Goal: Complete application form

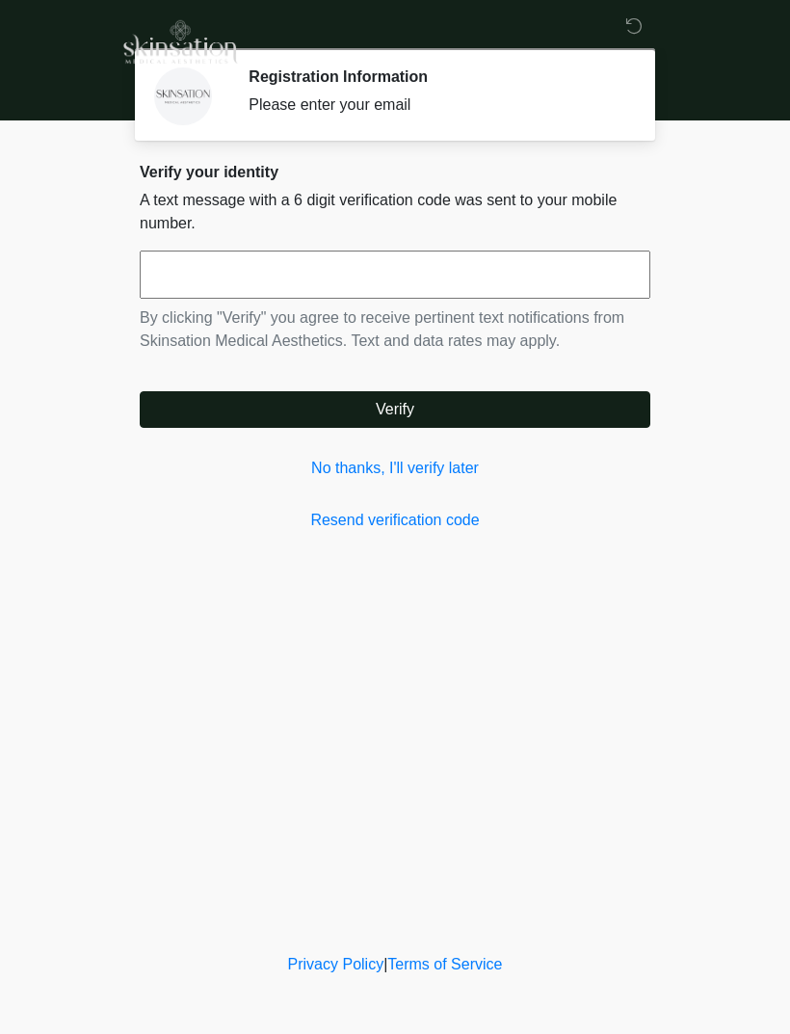
click at [531, 273] on input "text" at bounding box center [395, 274] width 511 height 48
click at [462, 476] on link "No thanks, I'll verify later" at bounding box center [395, 468] width 511 height 23
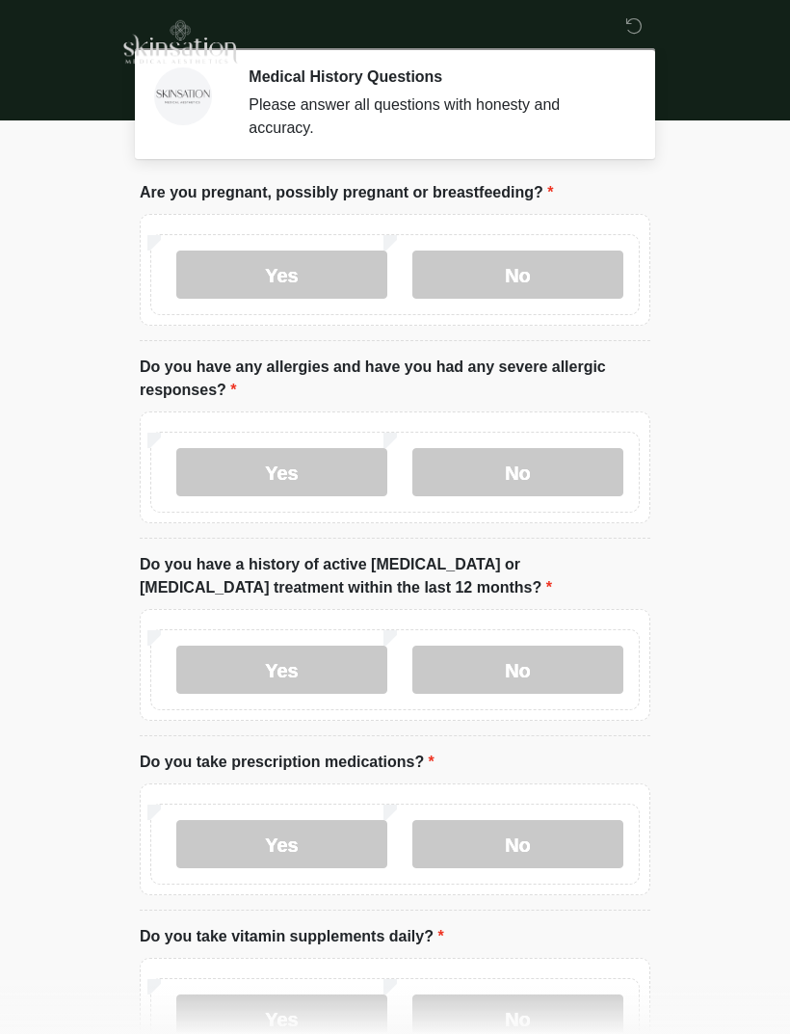
click at [527, 278] on label "No" at bounding box center [517, 274] width 211 height 48
click at [559, 456] on label "No" at bounding box center [517, 472] width 211 height 48
click at [537, 678] on label "No" at bounding box center [517, 670] width 211 height 48
click at [308, 835] on label "Yes" at bounding box center [281, 844] width 211 height 48
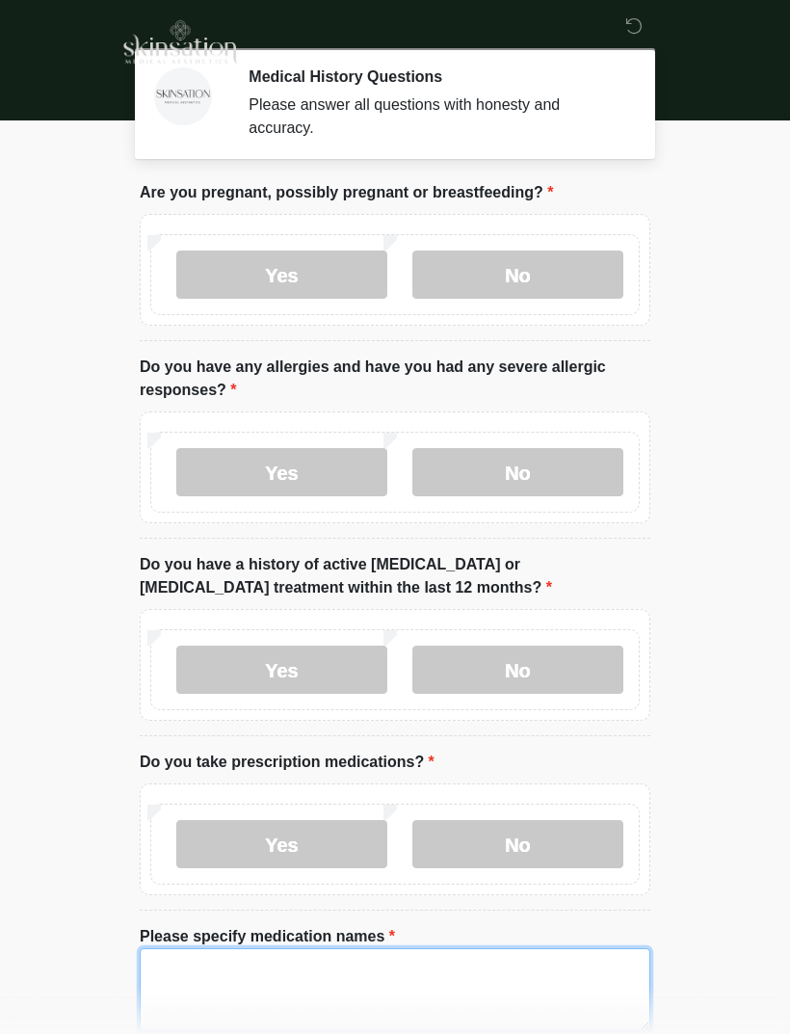
click at [247, 980] on textarea "Please specify medication names" at bounding box center [395, 989] width 511 height 83
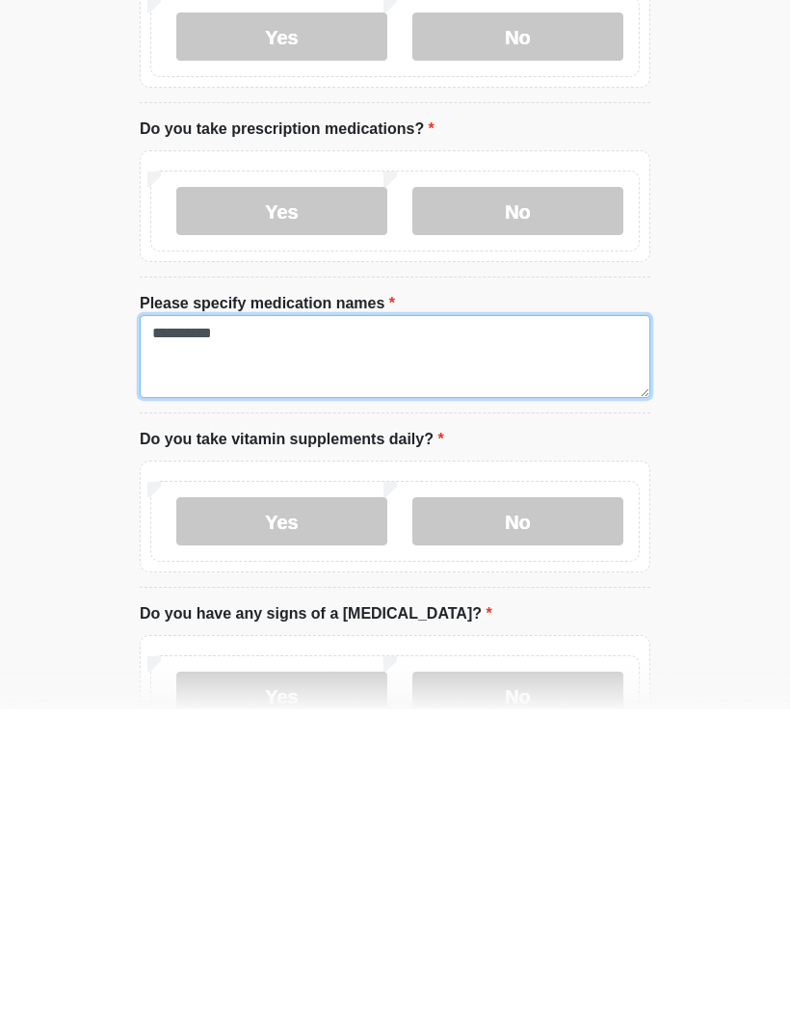
type textarea "**********"
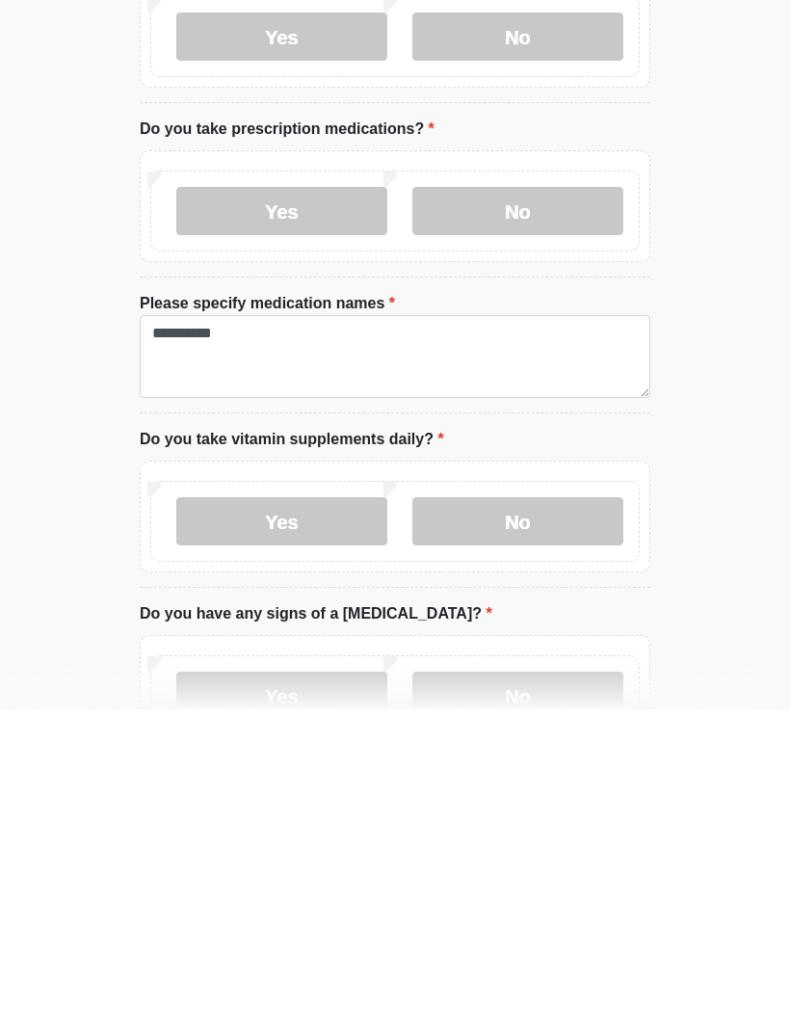
click at [312, 822] on label "Yes" at bounding box center [281, 846] width 211 height 48
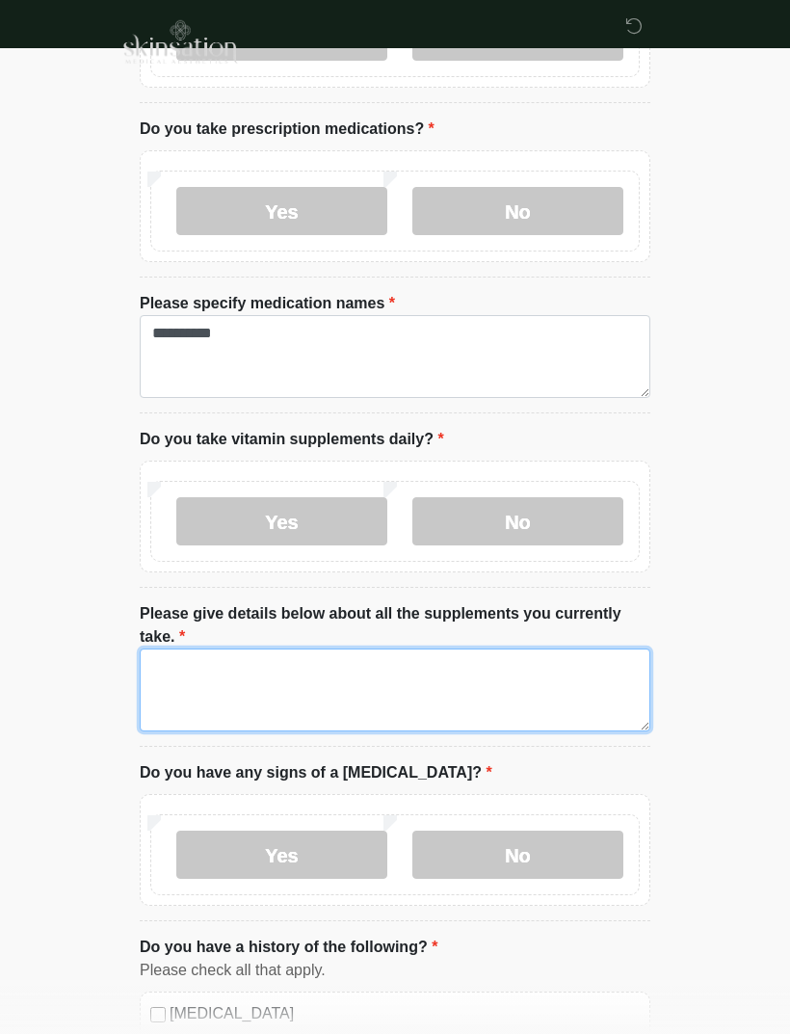
click at [250, 692] on textarea "Please give details below about all the supplements you currently take." at bounding box center [395, 689] width 511 height 83
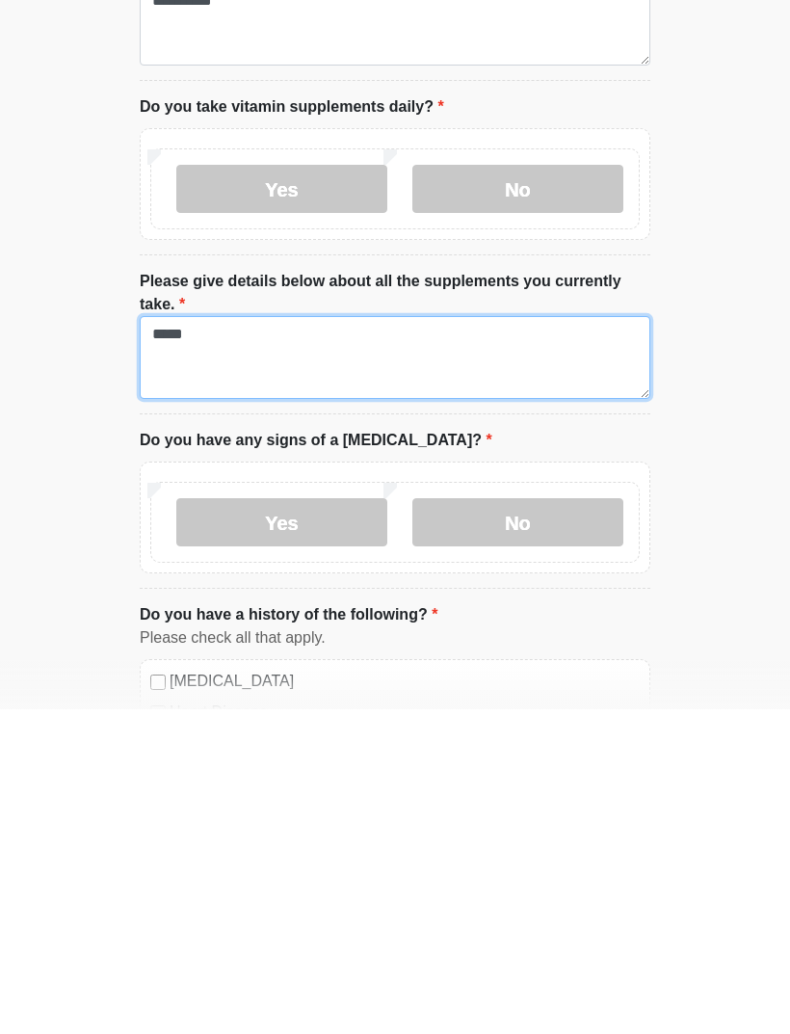
type textarea "*****"
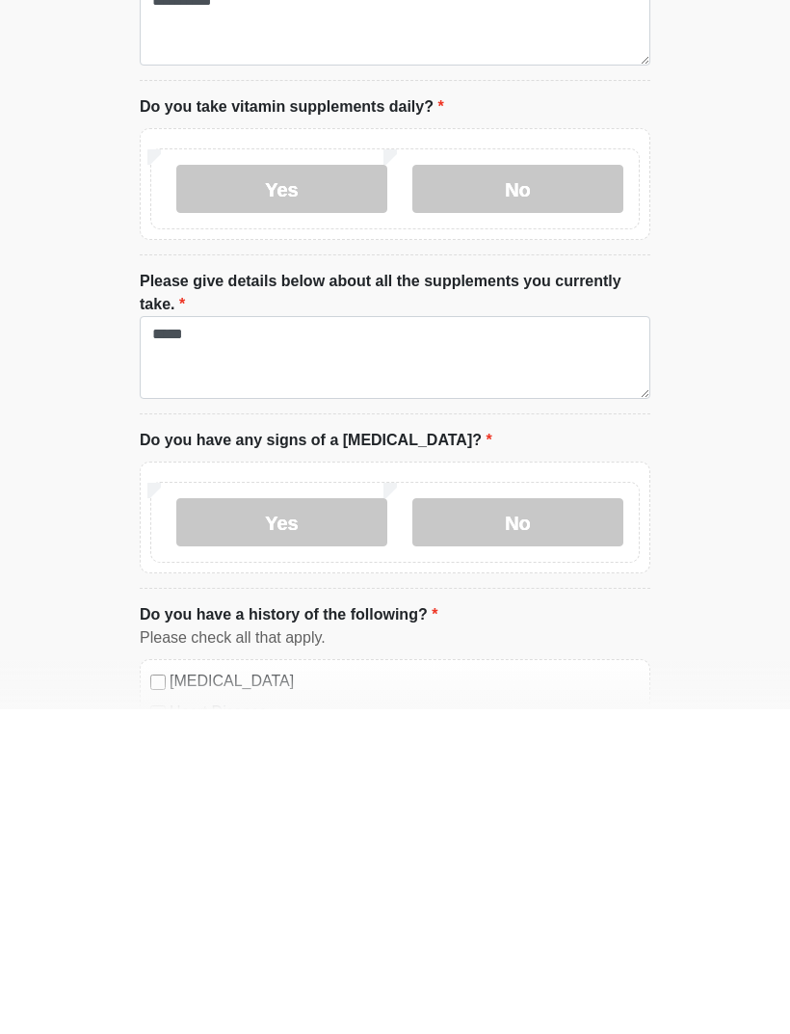
click at [543, 823] on label "No" at bounding box center [517, 847] width 211 height 48
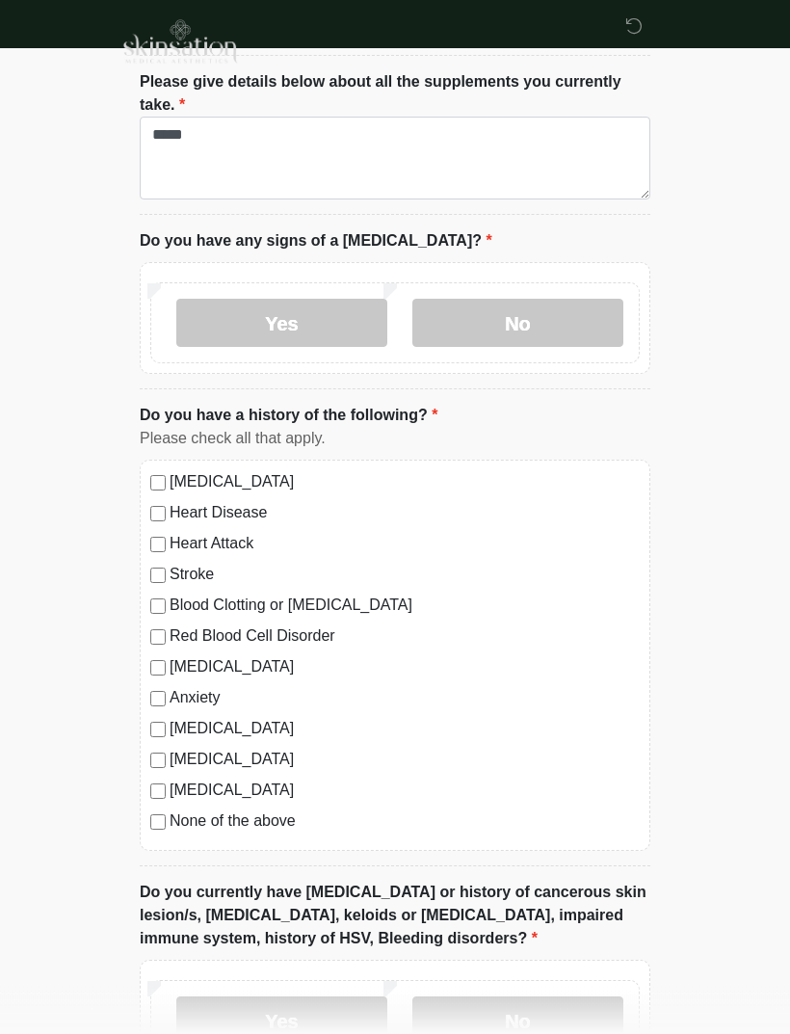
scroll to position [1193, 0]
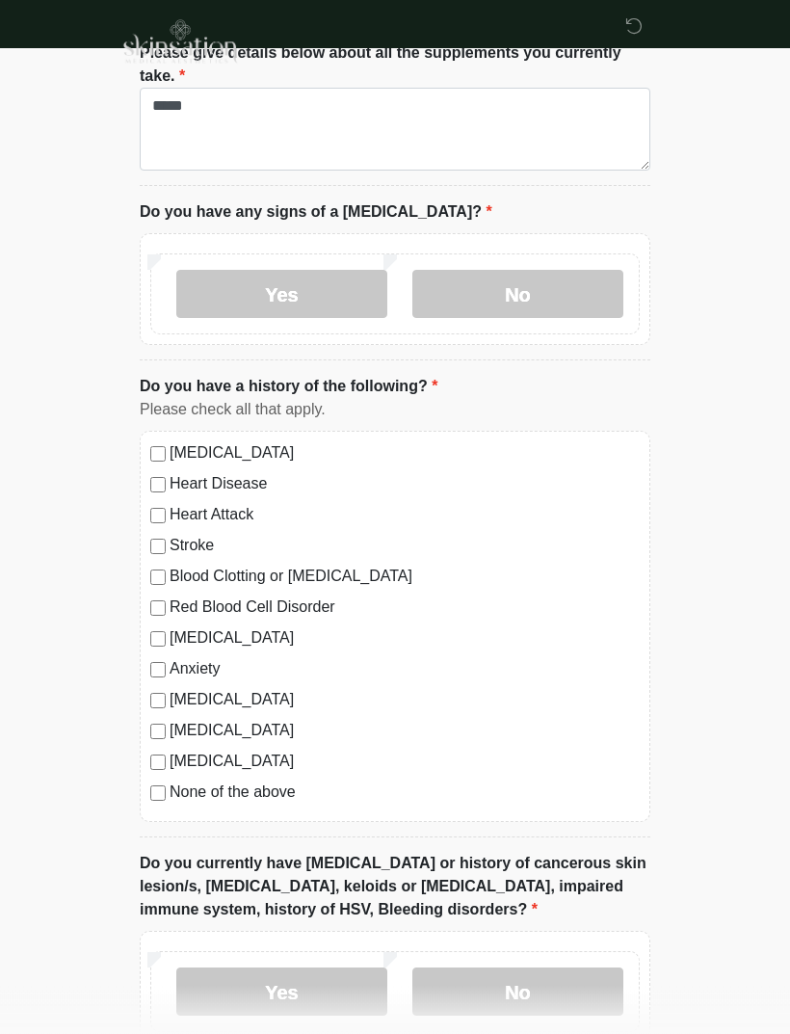
click at [533, 991] on label "No" at bounding box center [517, 992] width 211 height 48
click at [545, 991] on label "No" at bounding box center [517, 991] width 211 height 48
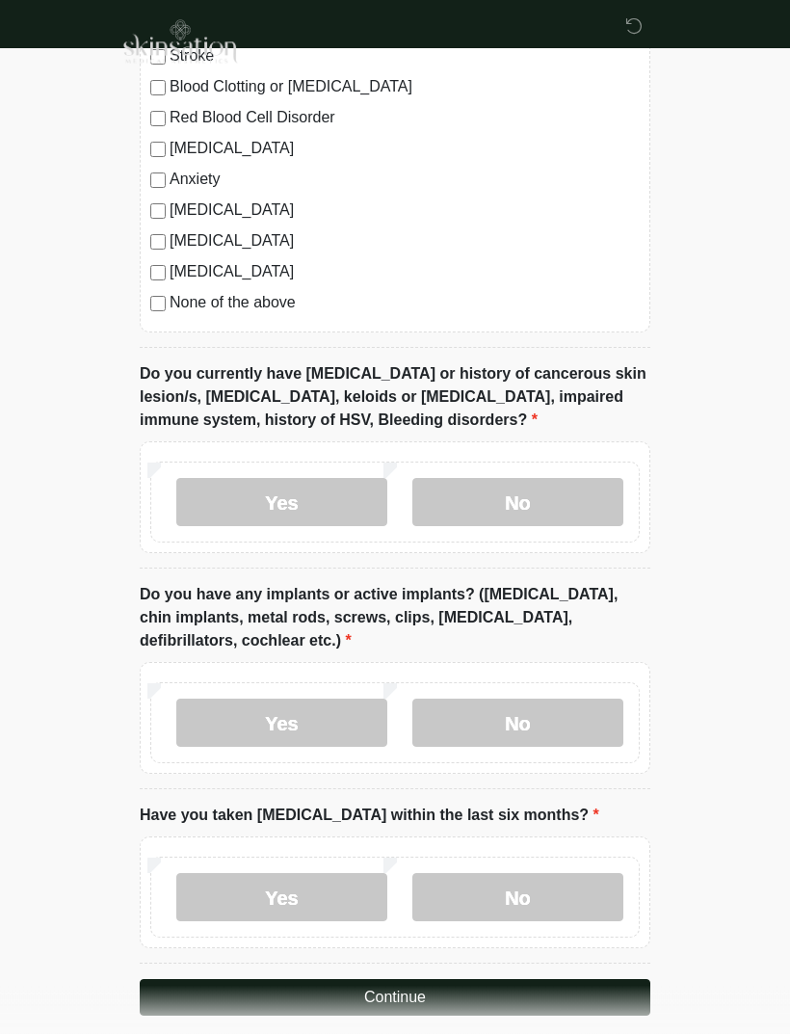
scroll to position [1701, 0]
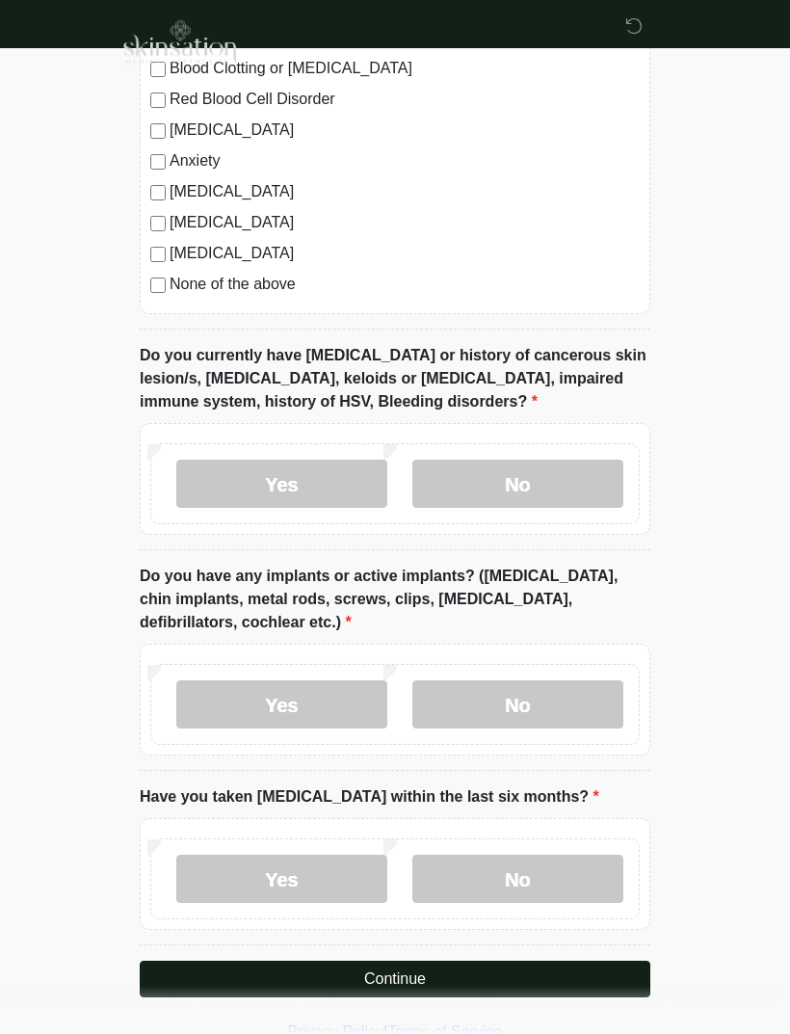
click at [548, 702] on label "No" at bounding box center [517, 704] width 211 height 48
click at [553, 883] on label "No" at bounding box center [517, 879] width 211 height 48
click at [429, 971] on button "Continue" at bounding box center [395, 979] width 511 height 37
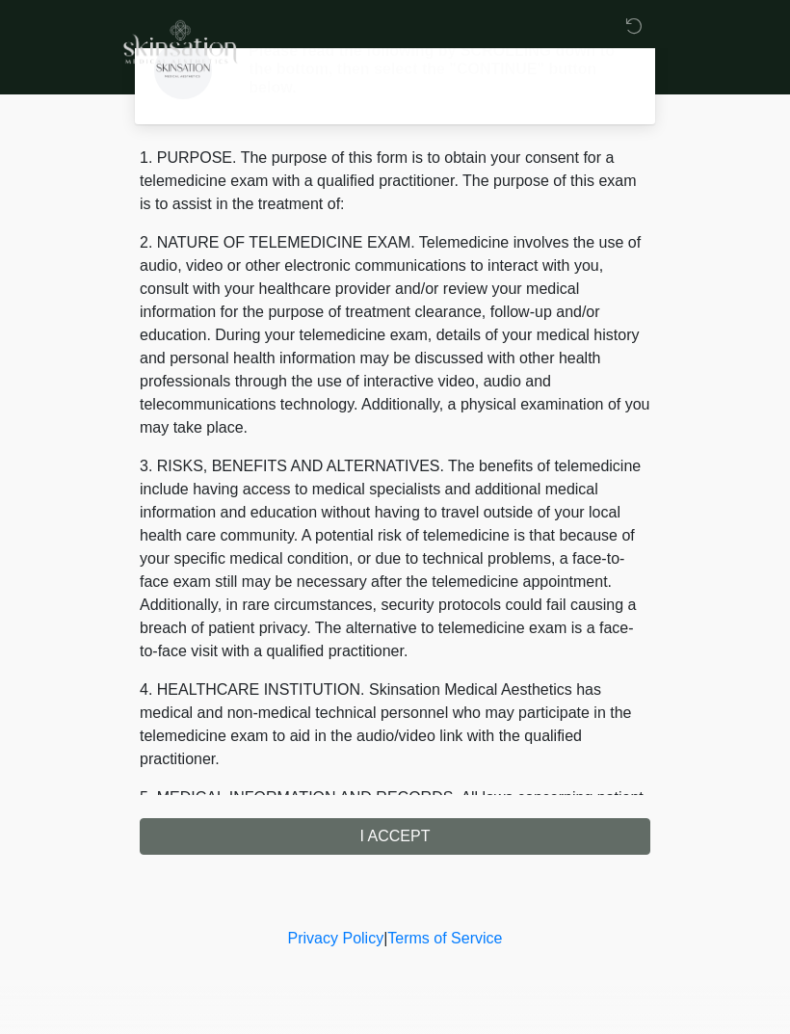
scroll to position [0, 0]
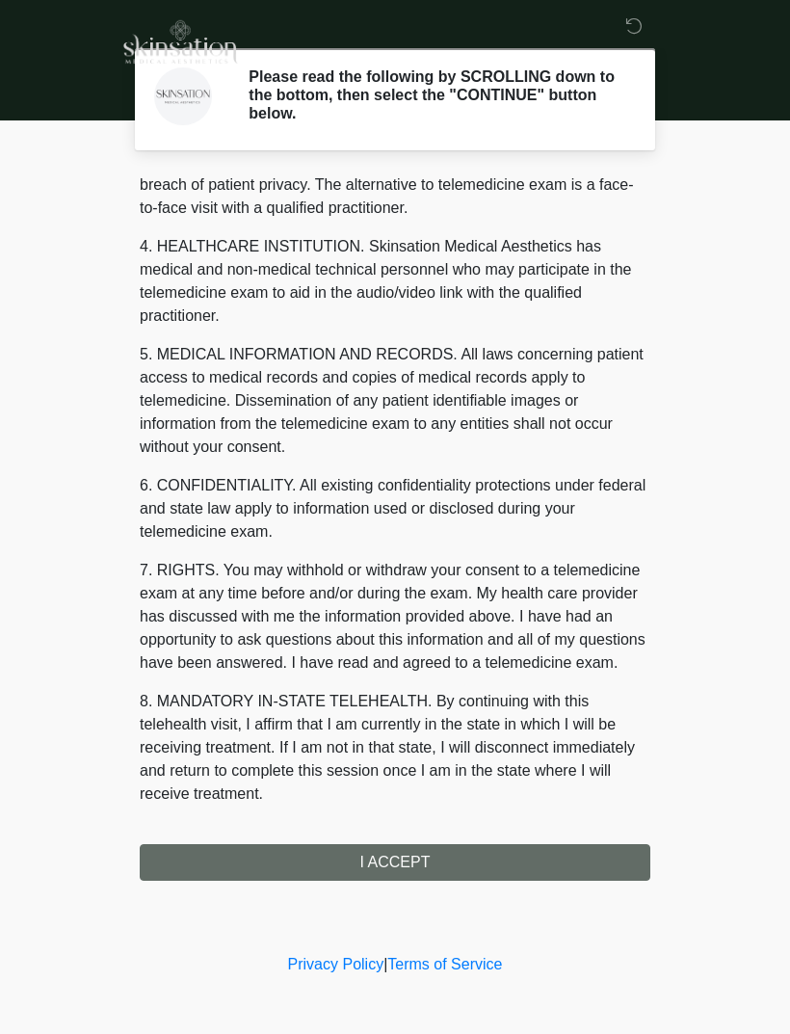
click at [450, 868] on div "1. PURPOSE. The purpose of this form is to obtain your consent for a telemedici…" at bounding box center [395, 526] width 511 height 708
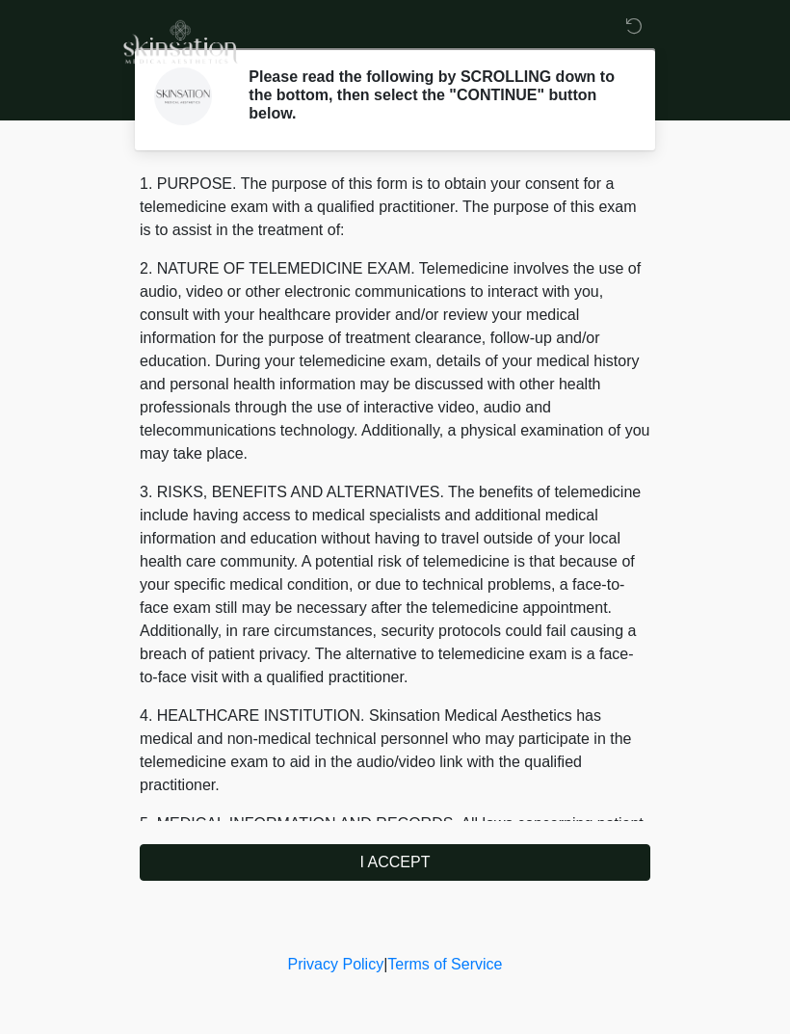
scroll to position [-2, 0]
click at [475, 860] on button "I ACCEPT" at bounding box center [395, 862] width 511 height 37
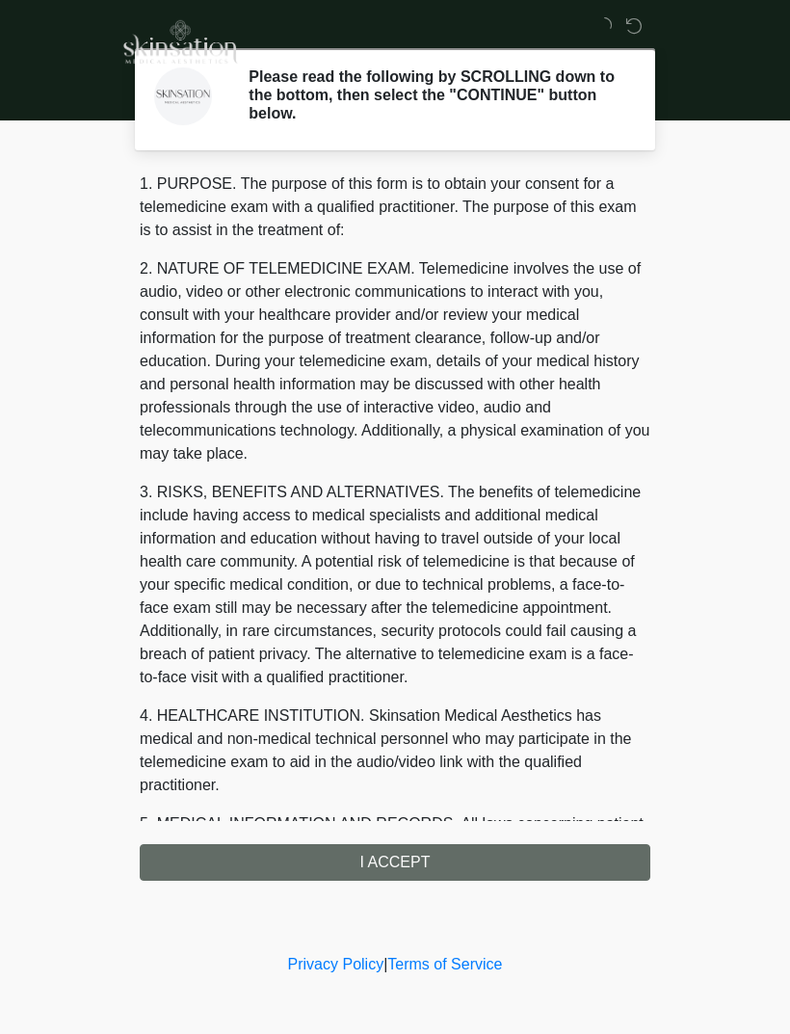
scroll to position [0, 0]
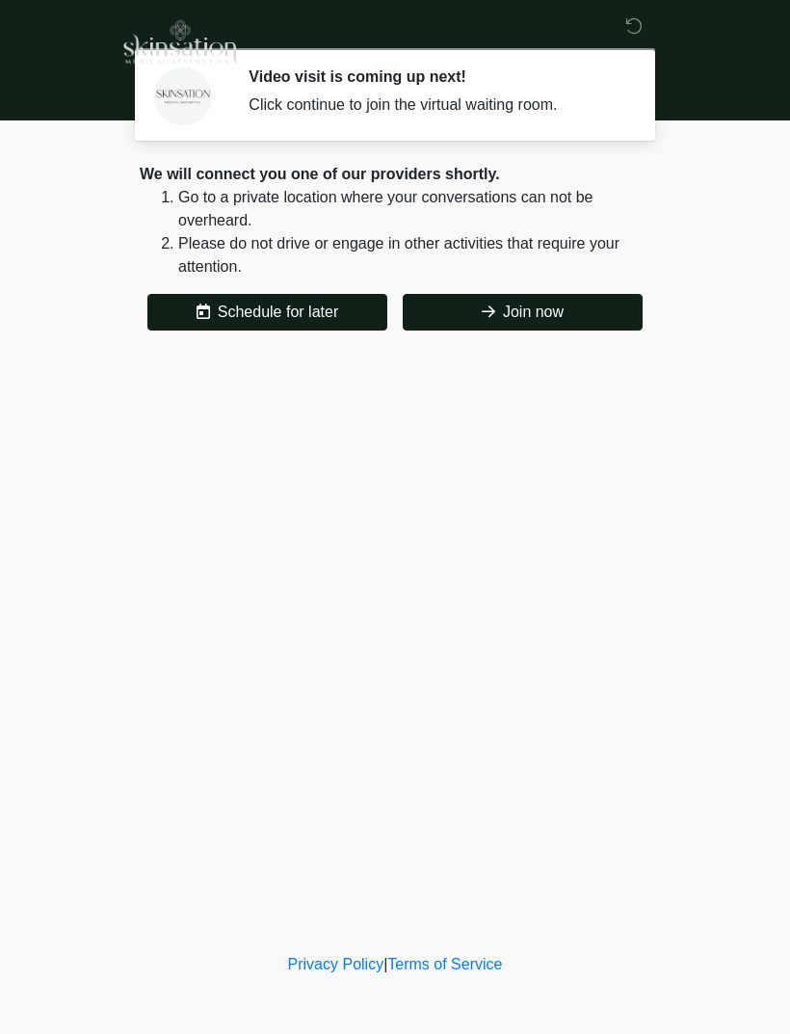
click at [587, 310] on button "Join now" at bounding box center [523, 312] width 240 height 37
